Goal: Transaction & Acquisition: Purchase product/service

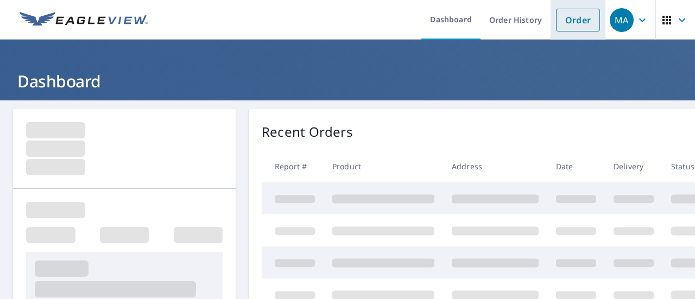
click at [567, 30] on link "Order" at bounding box center [578, 20] width 44 height 23
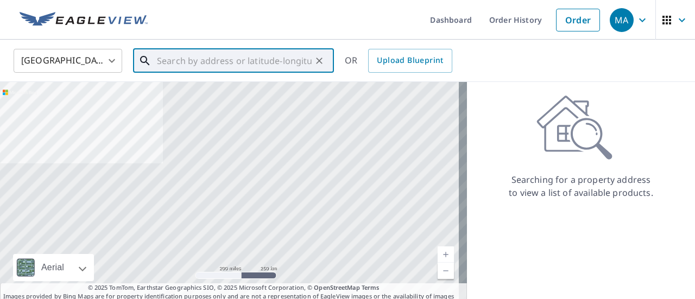
click at [255, 49] on input "text" at bounding box center [234, 61] width 155 height 30
paste input "[STREET_ADDRESS]"
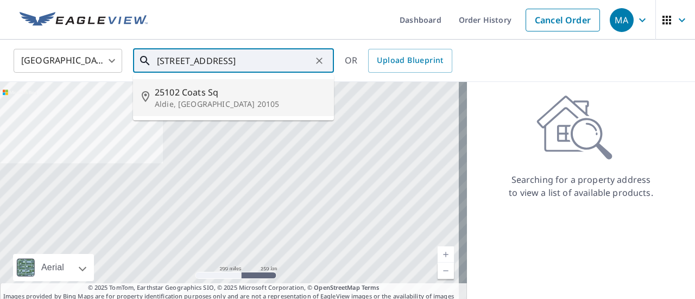
click at [248, 97] on span "25102 Coats Sq" at bounding box center [240, 92] width 170 height 13
type input "25102 Coats Sq Aldie, [GEOGRAPHIC_DATA] 20105"
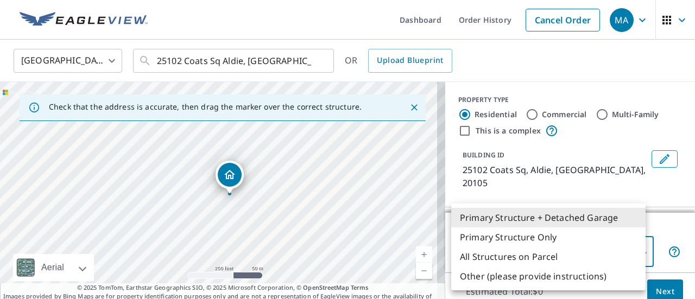
click at [572, 255] on body "MA MA Dashboard Order History Cancel Order MA [GEOGRAPHIC_DATA] [GEOGRAPHIC_DAT…" at bounding box center [347, 149] width 695 height 299
click at [548, 241] on li "Primary Structure Only" at bounding box center [548, 238] width 194 height 20
type input "2"
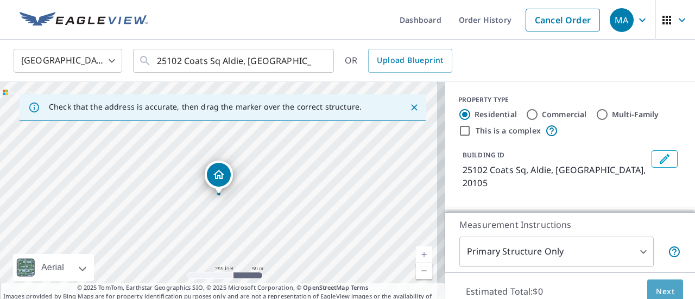
click at [664, 286] on span "Next" at bounding box center [665, 292] width 18 height 14
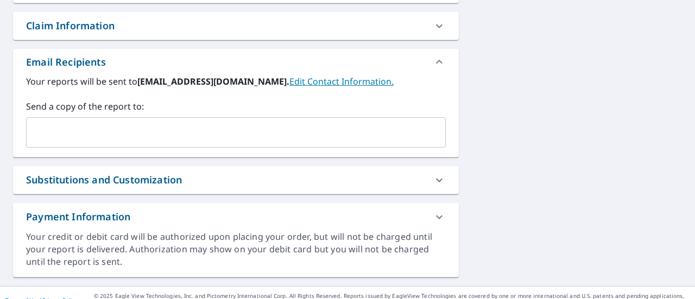
scroll to position [395, 0]
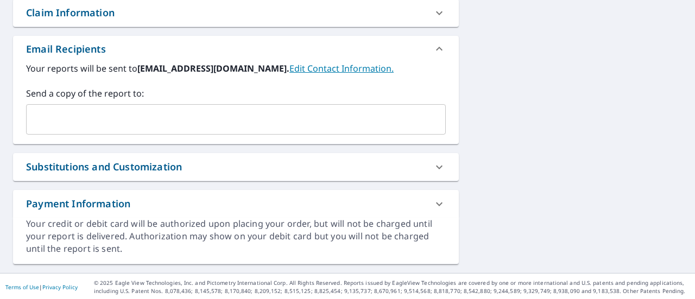
click at [239, 129] on input "text" at bounding box center [228, 119] width 394 height 21
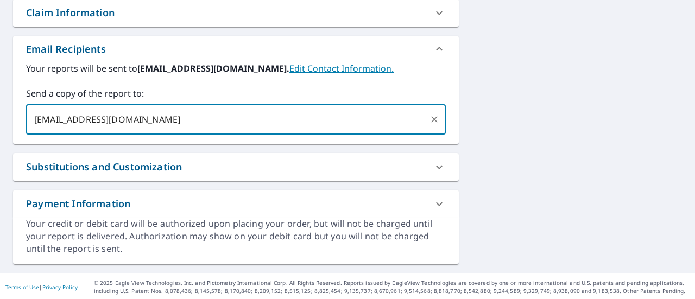
type input "[EMAIL_ADDRESS][DOMAIN_NAME]"
checkbox input "true"
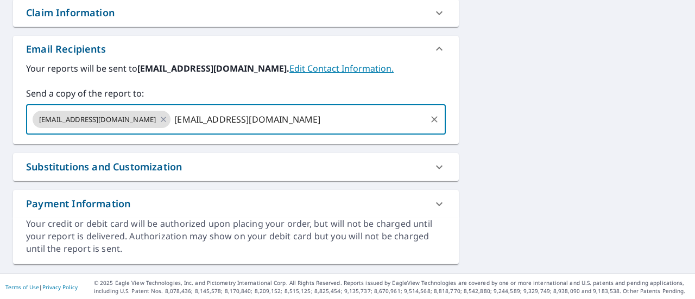
type input "[EMAIL_ADDRESS][DOMAIN_NAME]"
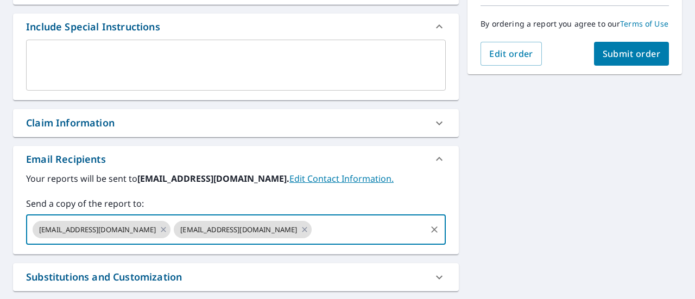
scroll to position [285, 0]
click at [633, 66] on button "Submit order" at bounding box center [631, 54] width 75 height 24
checkbox input "true"
